Goal: Task Accomplishment & Management: Use online tool/utility

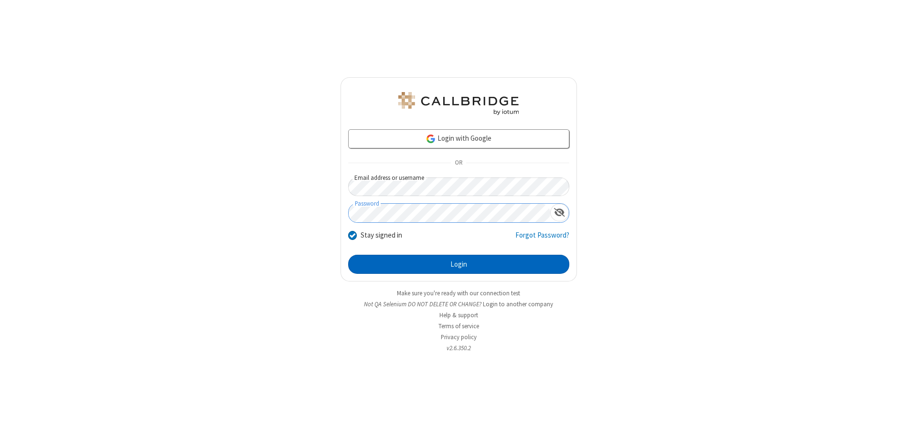
click at [458, 264] on button "Login" at bounding box center [458, 264] width 221 height 19
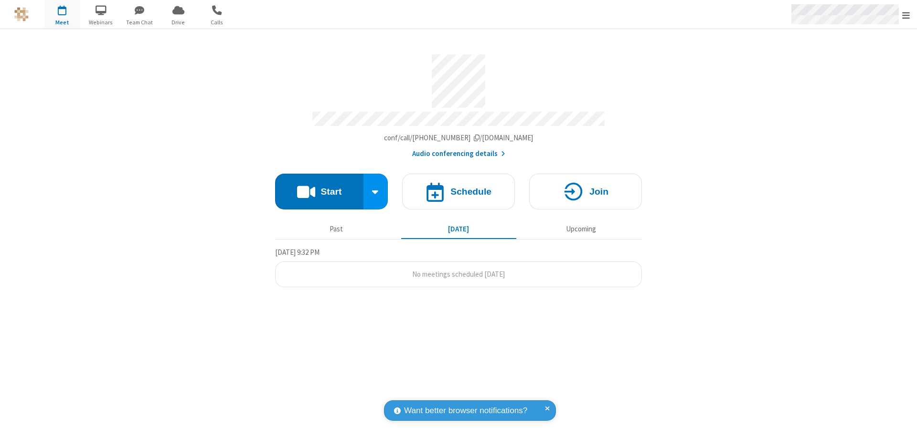
click at [906, 15] on span "Open menu" at bounding box center [906, 16] width 8 height 10
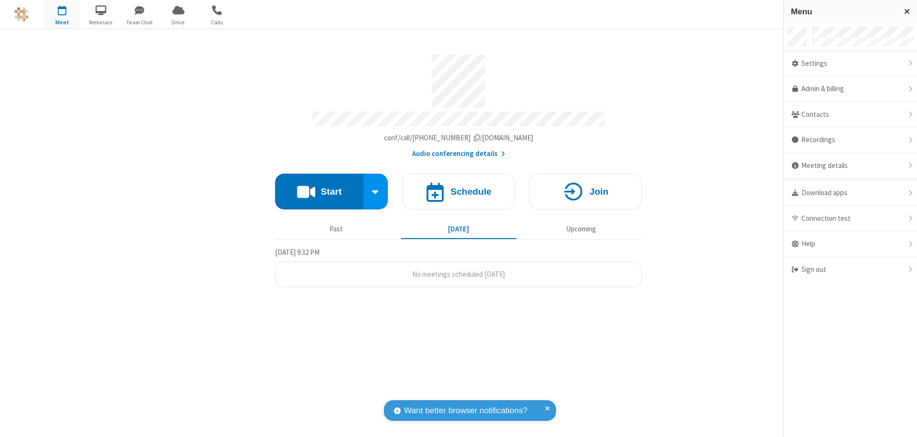
click at [62, 14] on span "button" at bounding box center [62, 10] width 36 height 16
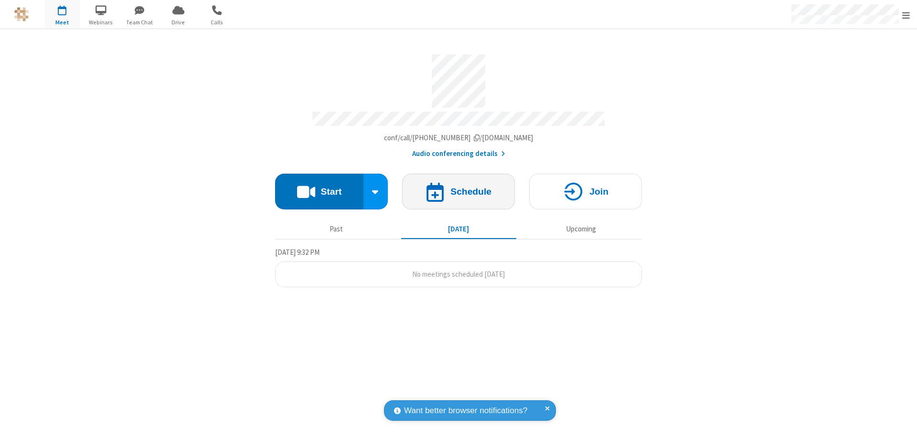
click at [458, 187] on h4 "Schedule" at bounding box center [470, 191] width 41 height 9
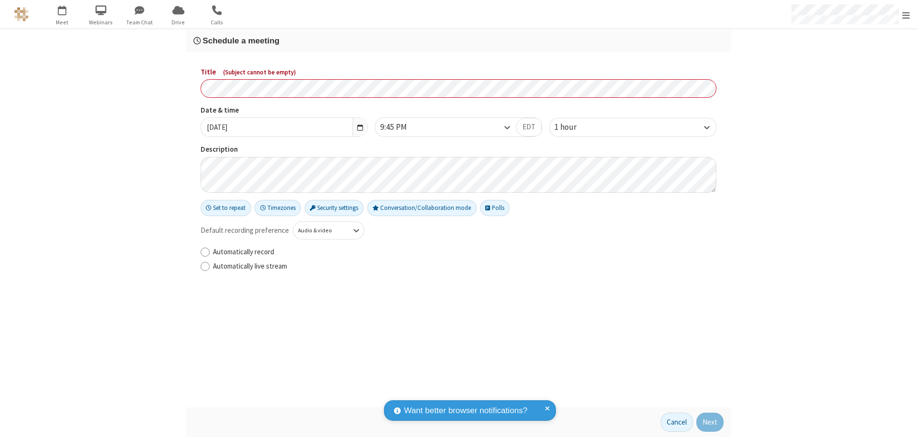
click at [458, 41] on h3 "Schedule a meeting" at bounding box center [458, 40] width 530 height 9
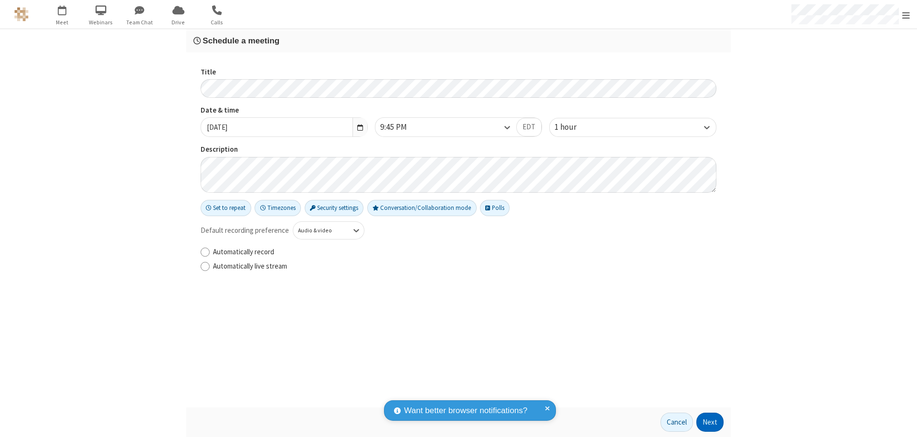
click at [710, 422] on button "Next" at bounding box center [709, 422] width 27 height 19
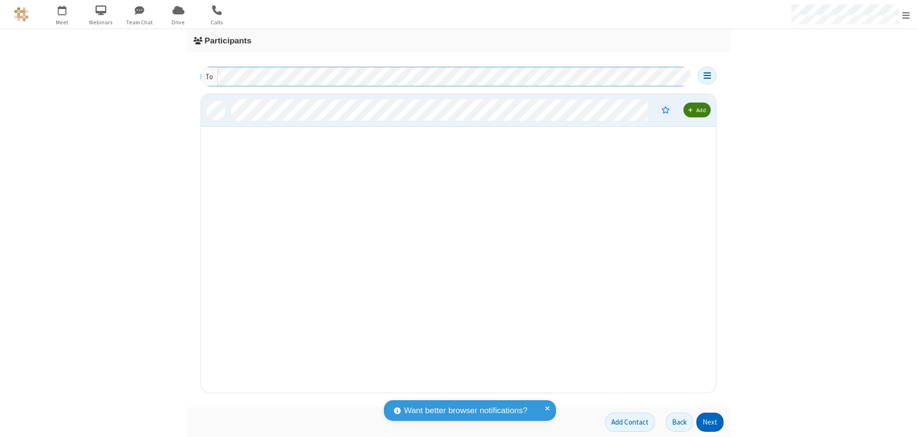
click at [710, 422] on button "Next" at bounding box center [709, 422] width 27 height 19
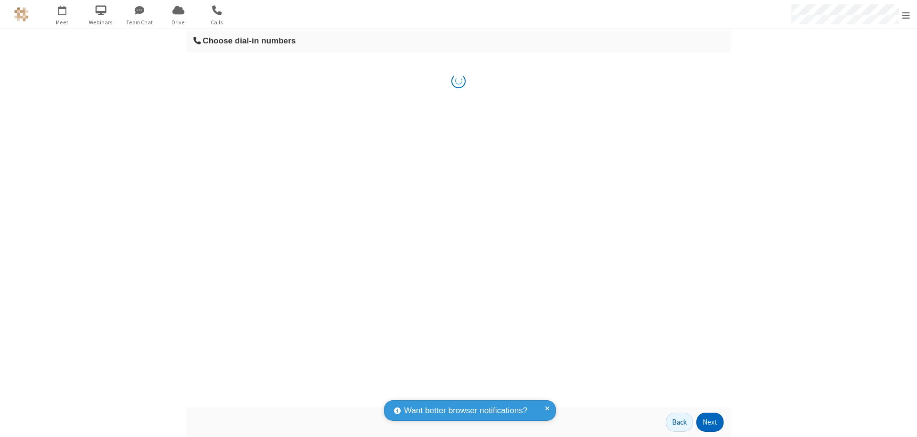
click at [710, 422] on button "Next" at bounding box center [709, 422] width 27 height 19
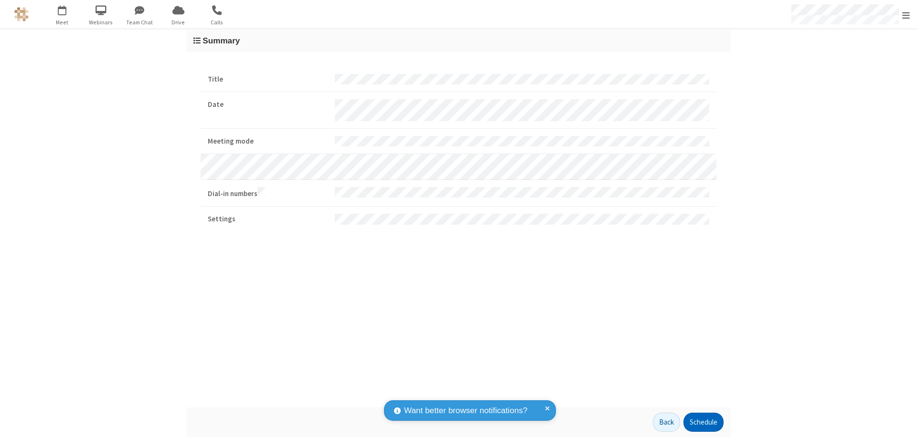
click at [703, 422] on button "Schedule" at bounding box center [703, 422] width 40 height 19
